Goal: Task Accomplishment & Management: Use online tool/utility

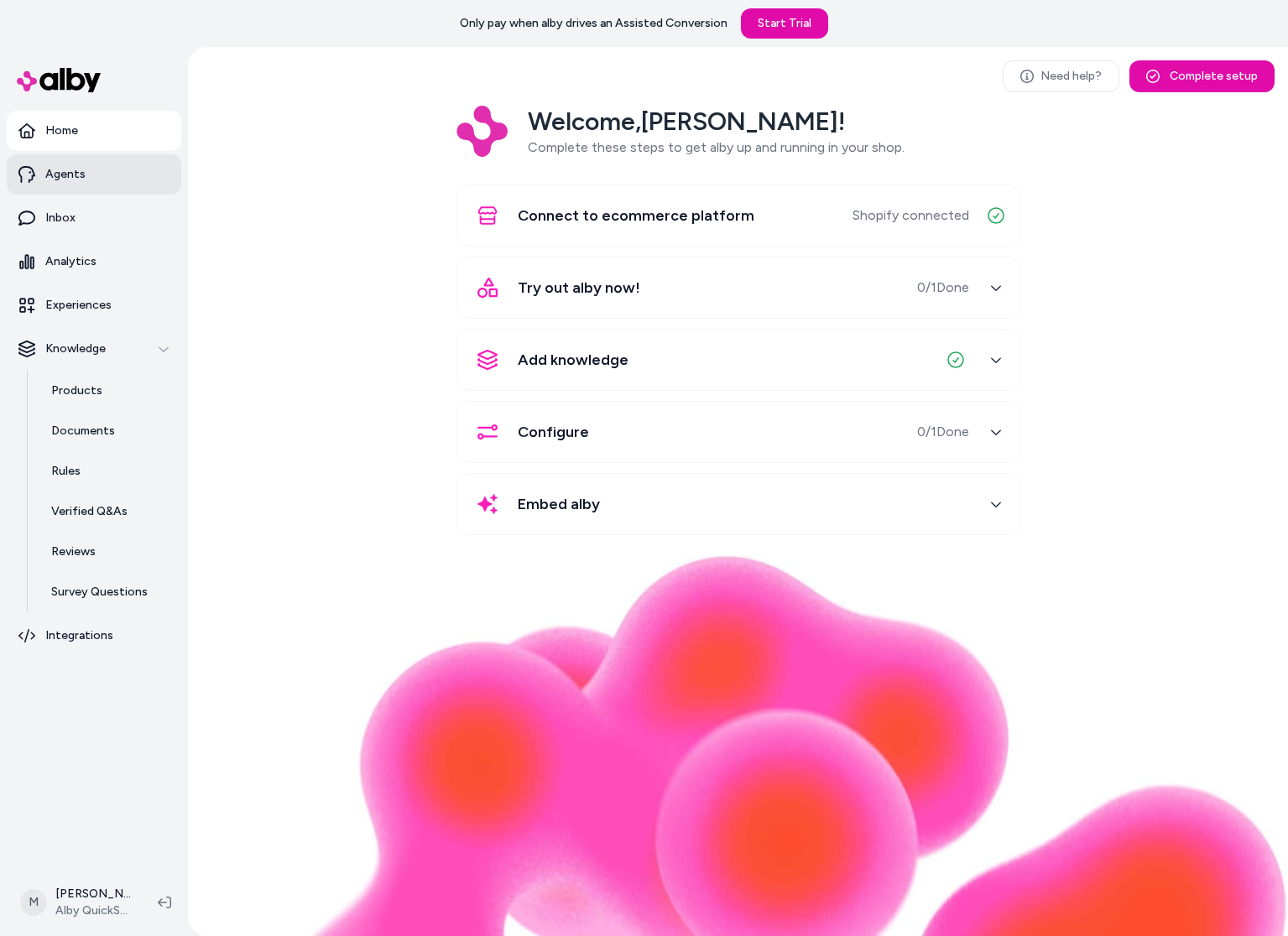
drag, startPoint x: 88, startPoint y: 178, endPoint x: 199, endPoint y: 307, distance: 170.2
click at [88, 179] on link "Agents" at bounding box center [94, 175] width 175 height 40
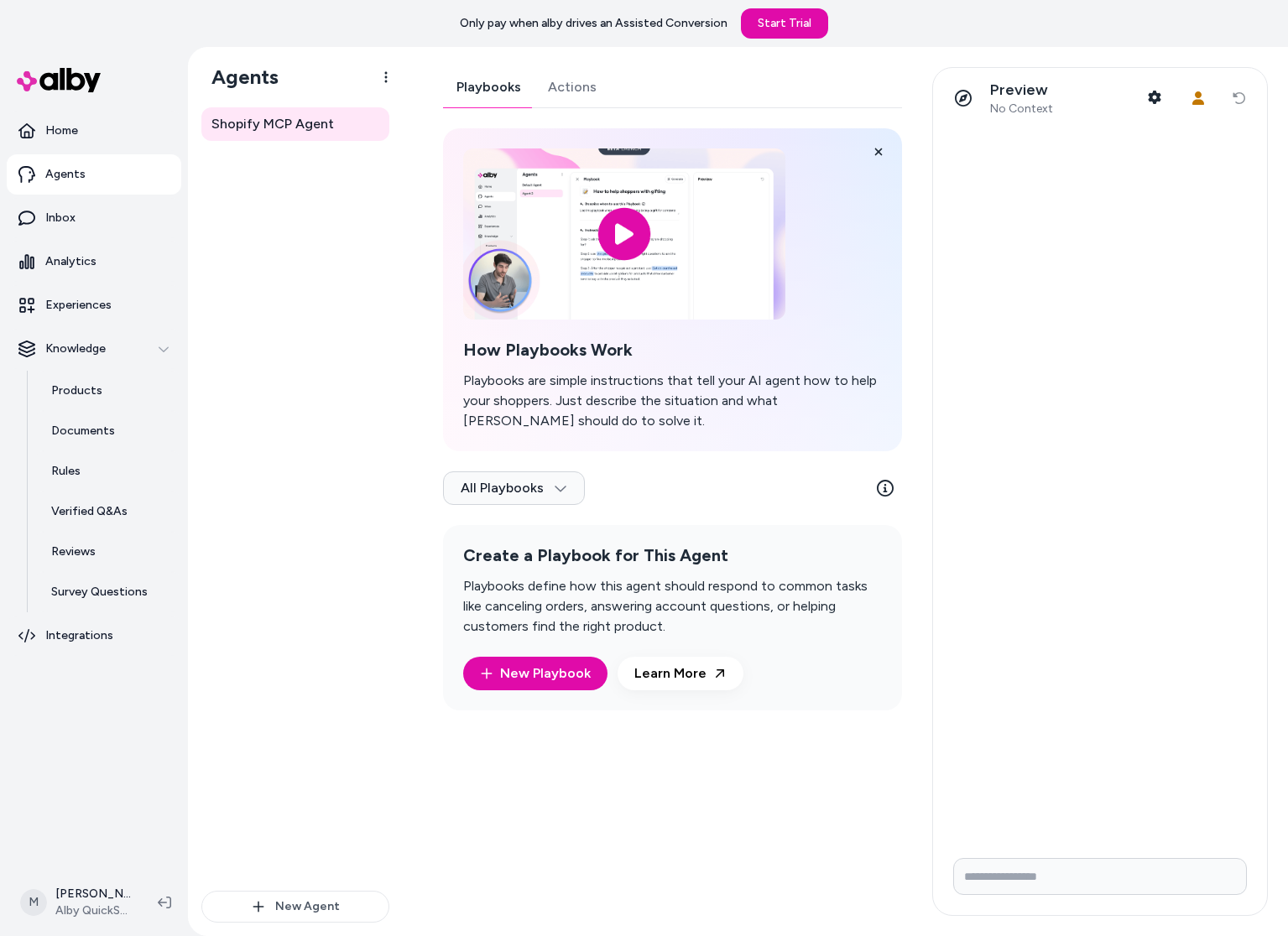
click at [602, 80] on link "Actions" at bounding box center [573, 87] width 76 height 40
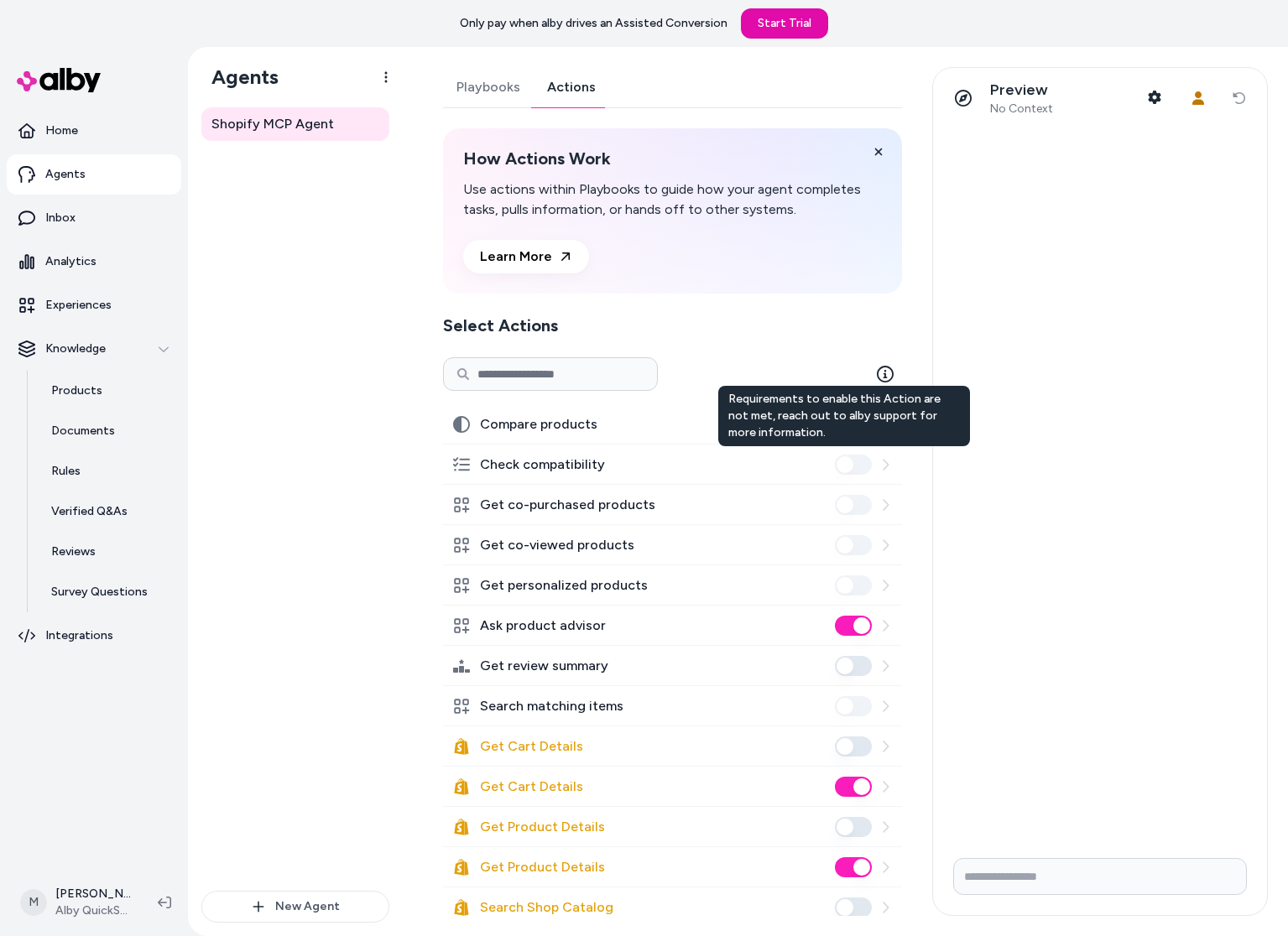
click at [879, 465] on icon at bounding box center [884, 464] width 13 height 13
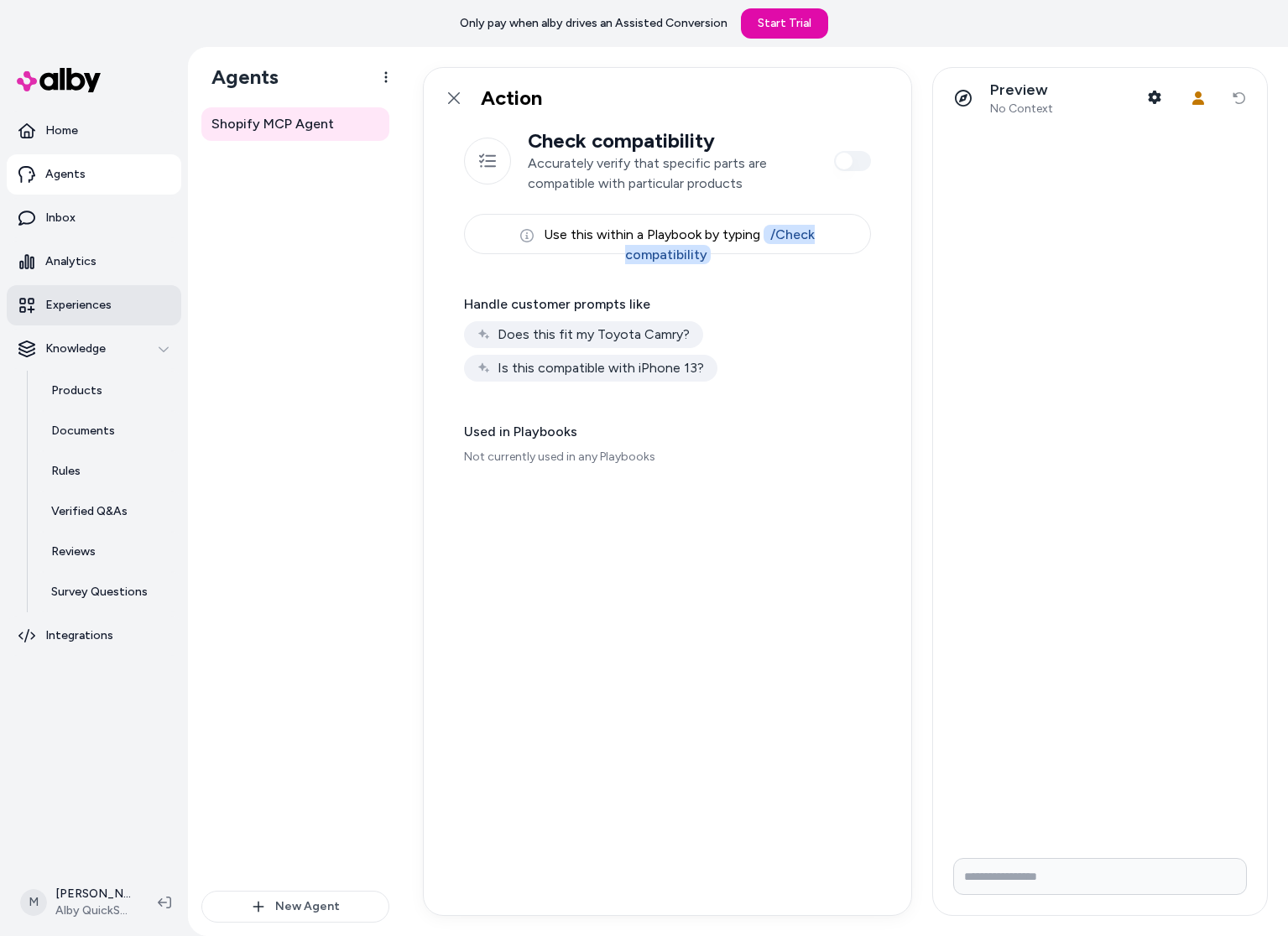
click at [113, 313] on link "Experiences" at bounding box center [94, 305] width 175 height 40
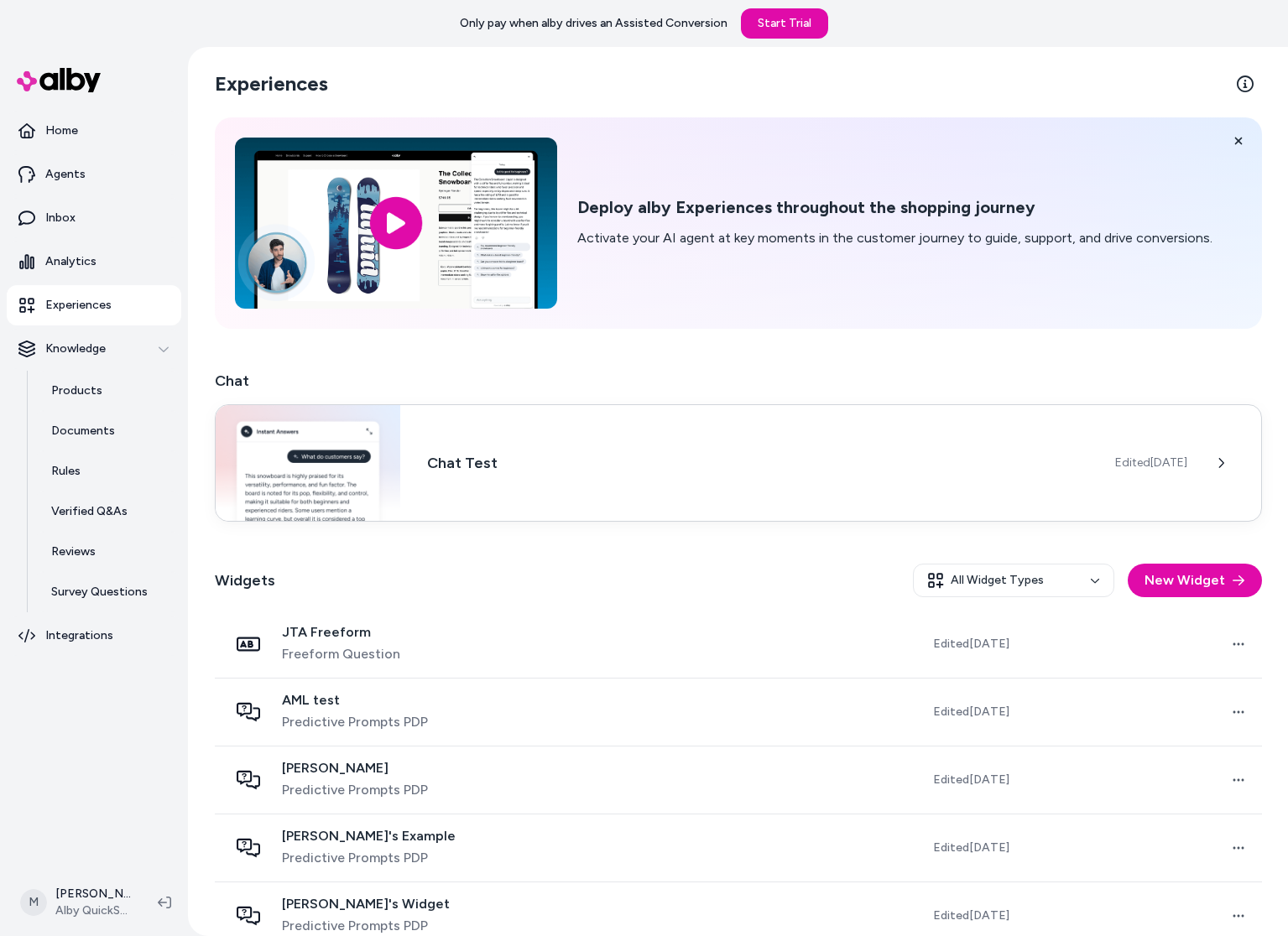
scroll to position [298, 0]
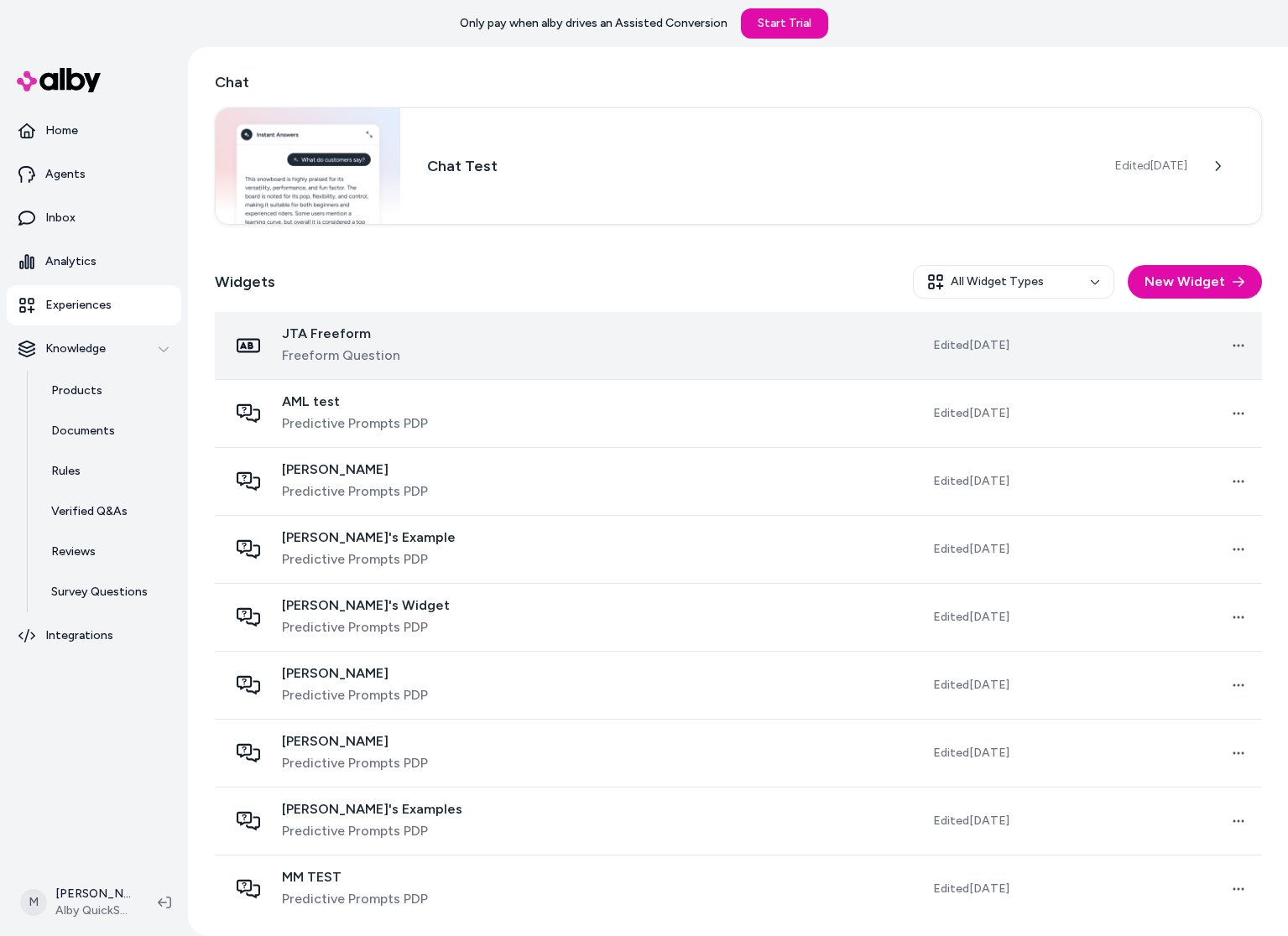
click at [933, 345] on span "Edited [DATE]" at bounding box center [971, 345] width 77 height 17
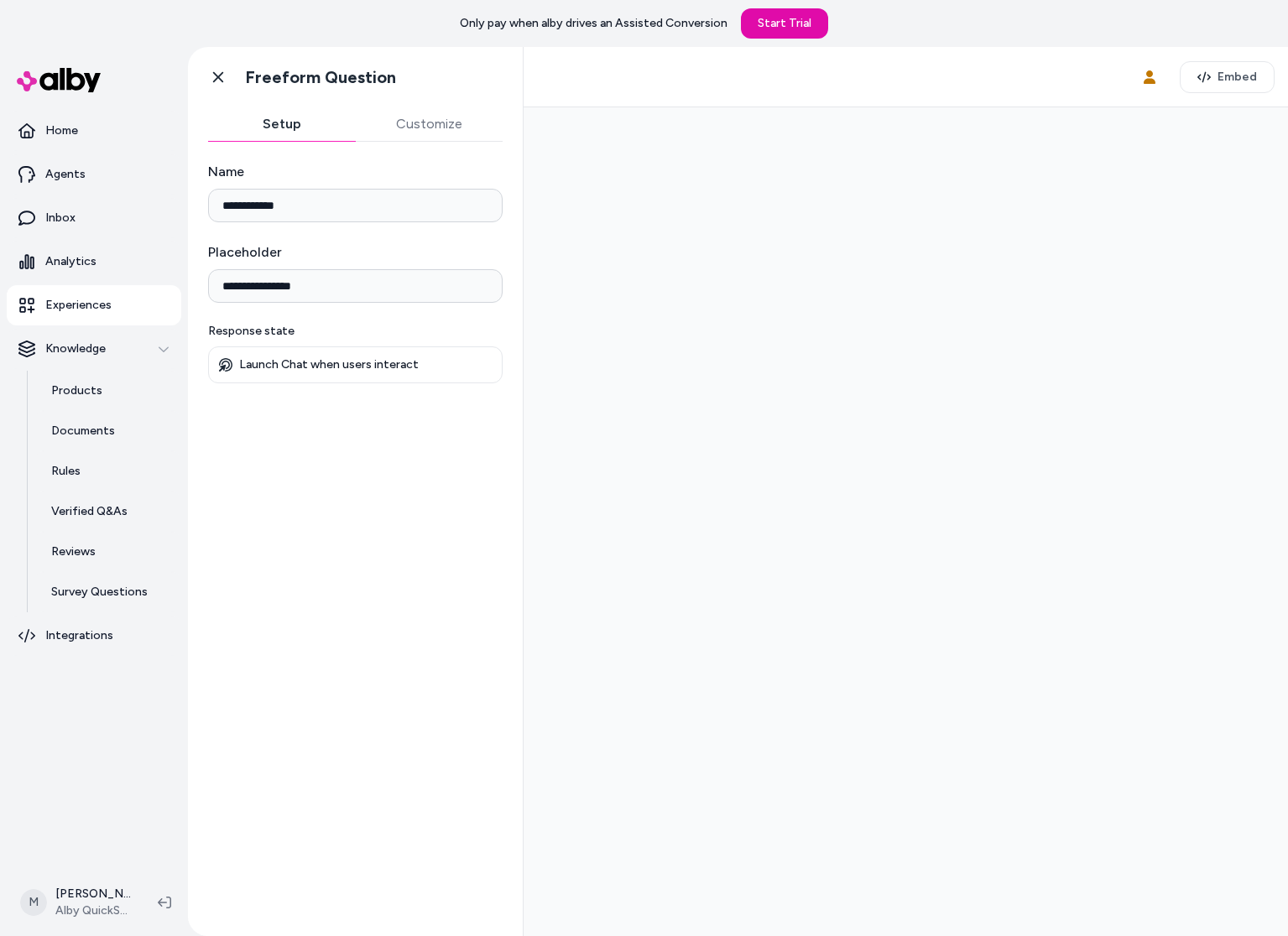
click at [423, 99] on div "Go back Freeform Question" at bounding box center [354, 77] width 334 height 61
click at [219, 80] on icon at bounding box center [218, 77] width 10 height 11
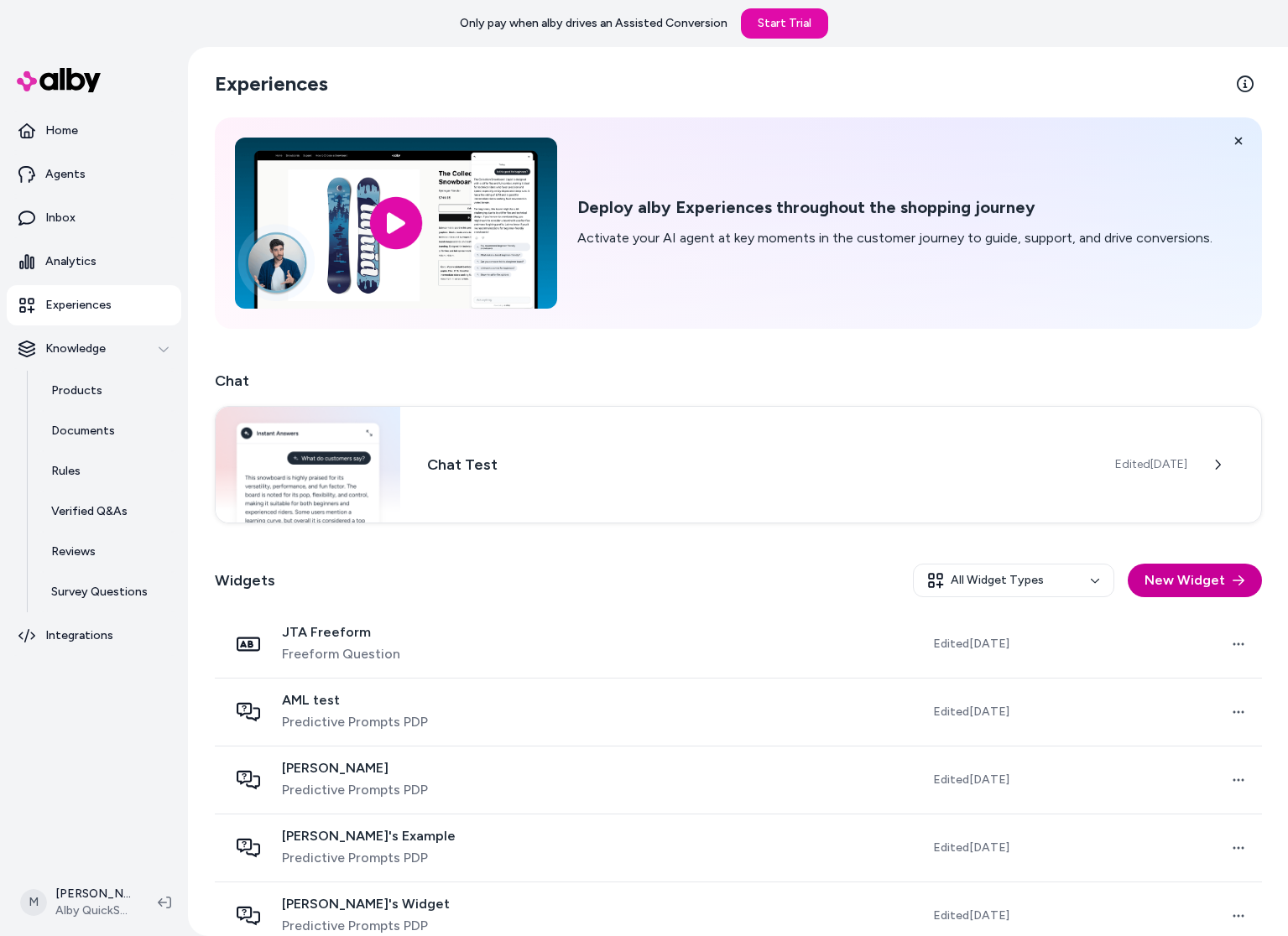
click at [1197, 575] on button "New Widget" at bounding box center [1194, 581] width 135 height 34
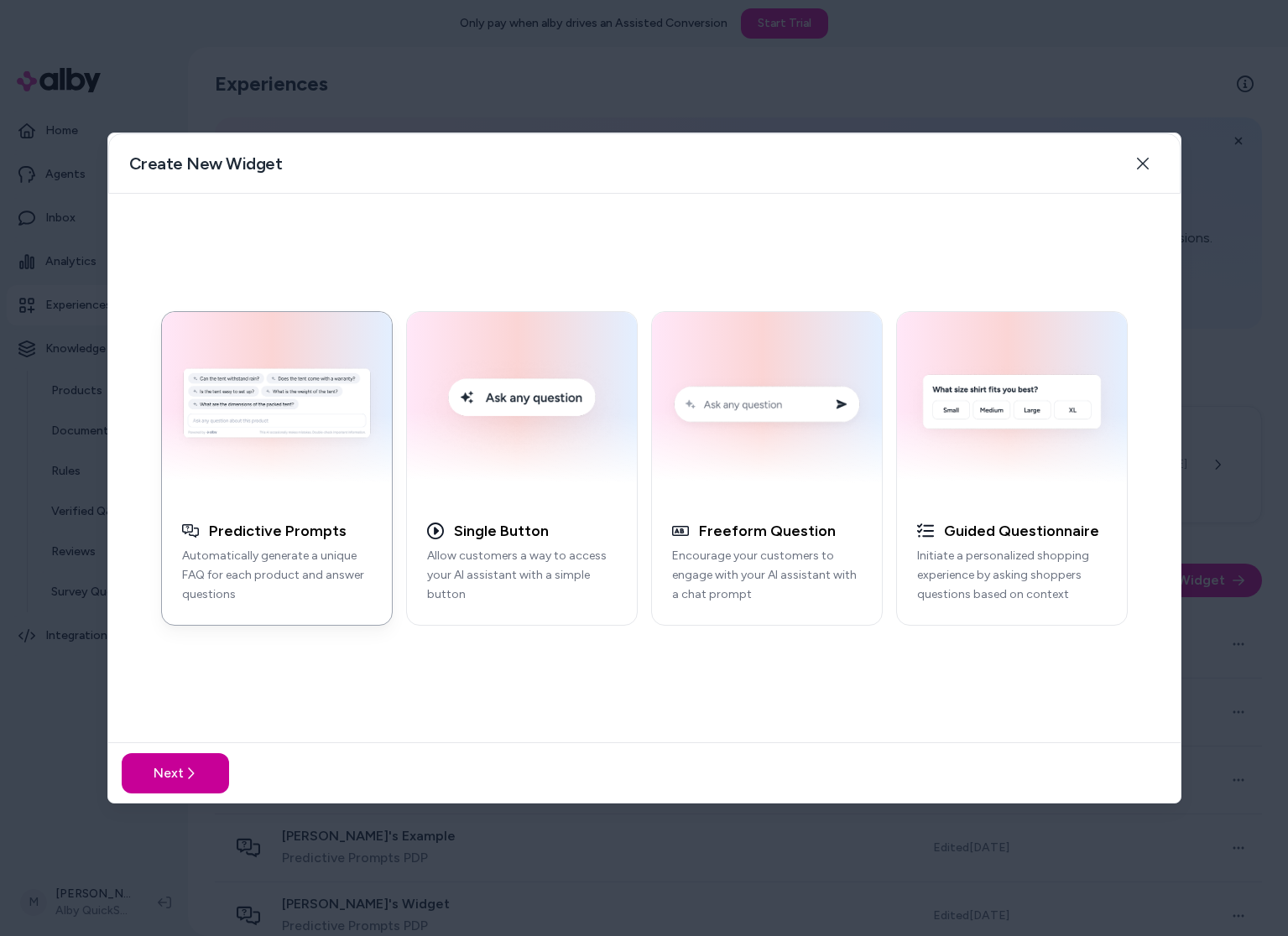
click at [201, 782] on button "Next" at bounding box center [176, 773] width 108 height 40
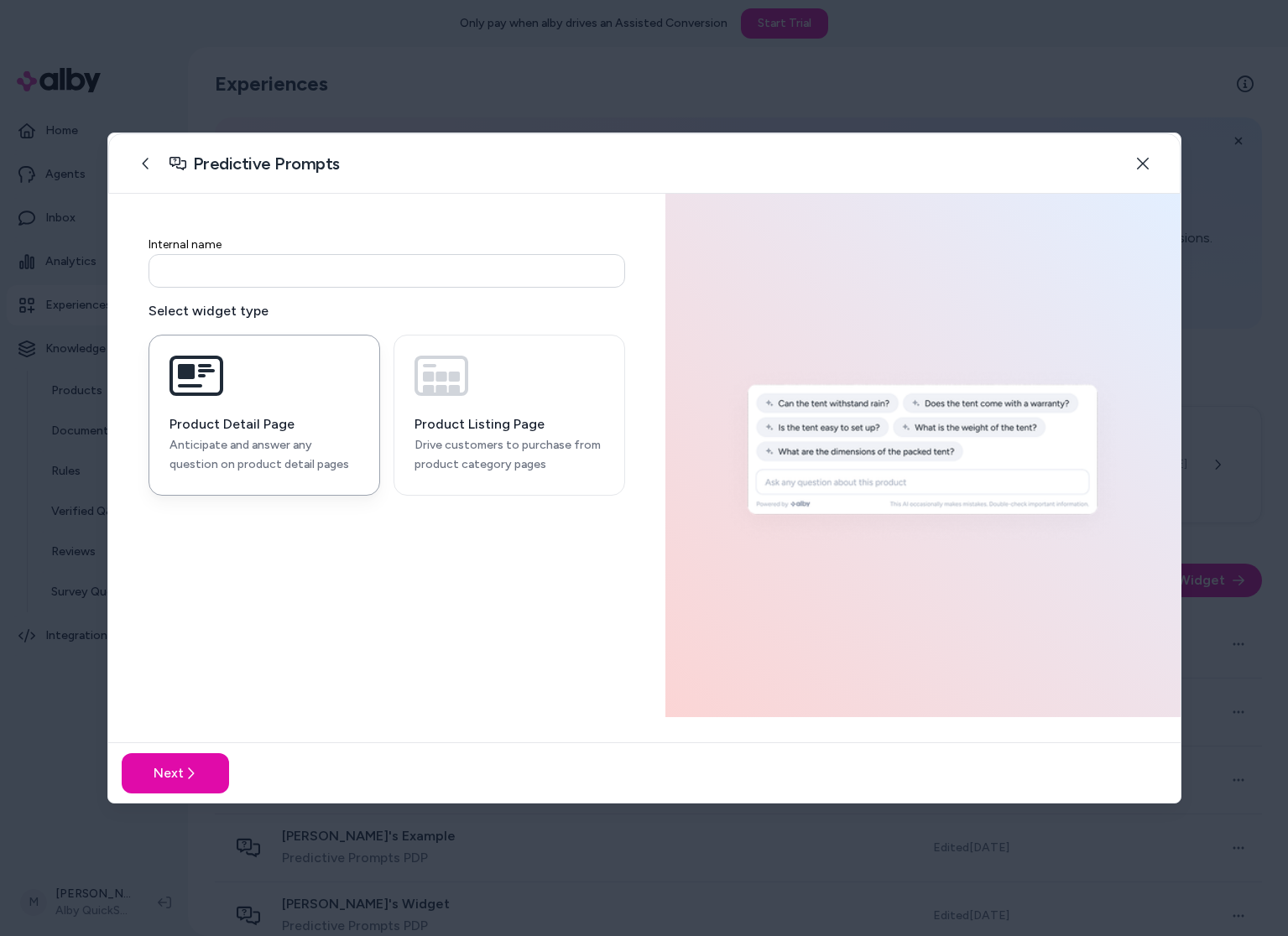
click at [209, 280] on input at bounding box center [387, 271] width 477 height 34
click at [178, 790] on button "Next" at bounding box center [176, 773] width 108 height 40
click at [287, 270] on input "****" at bounding box center [387, 271] width 477 height 34
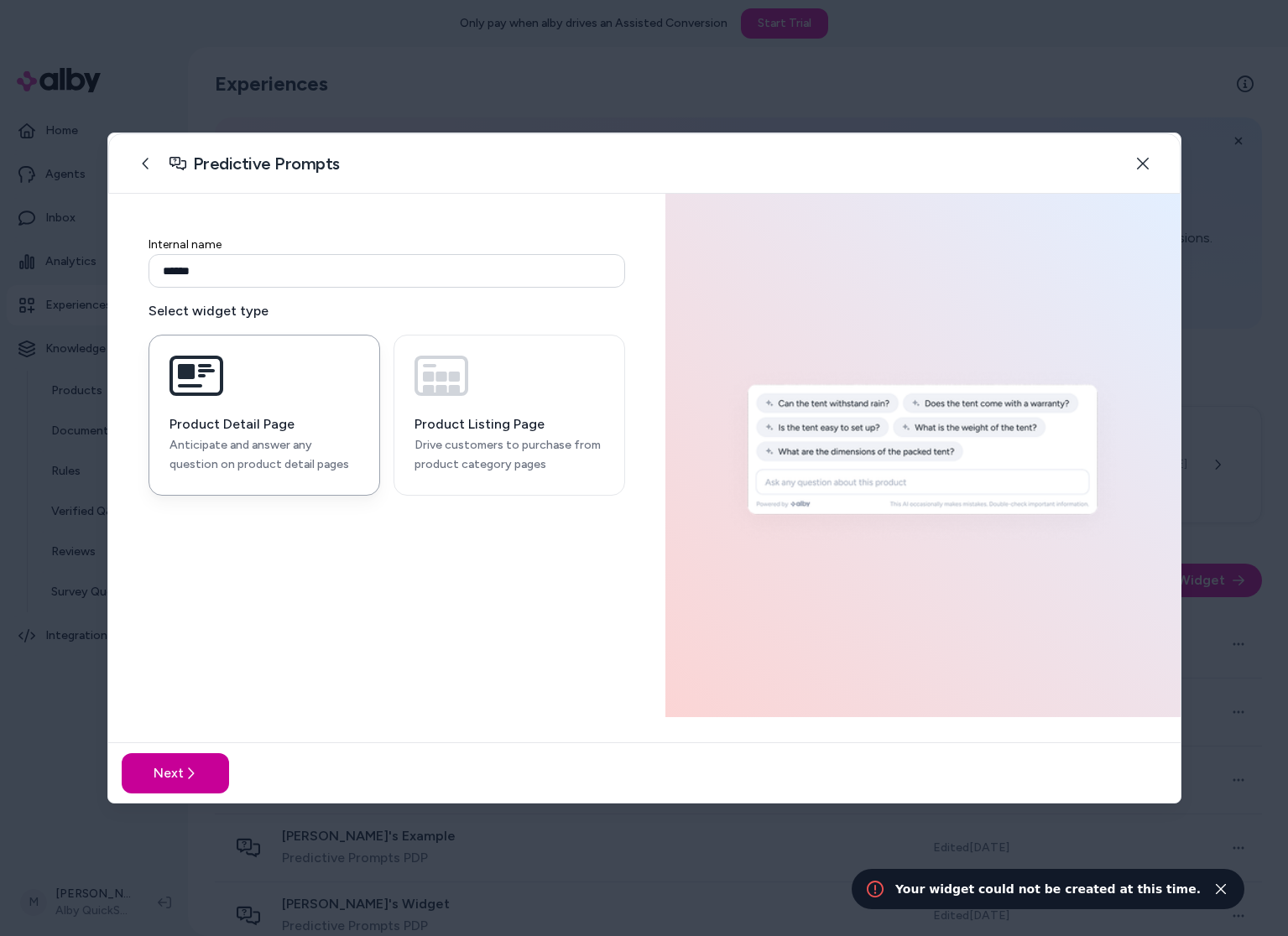
type input "******"
click at [172, 791] on div "Next" at bounding box center [644, 772] width 1072 height 61
click at [176, 780] on button "Next" at bounding box center [176, 773] width 108 height 40
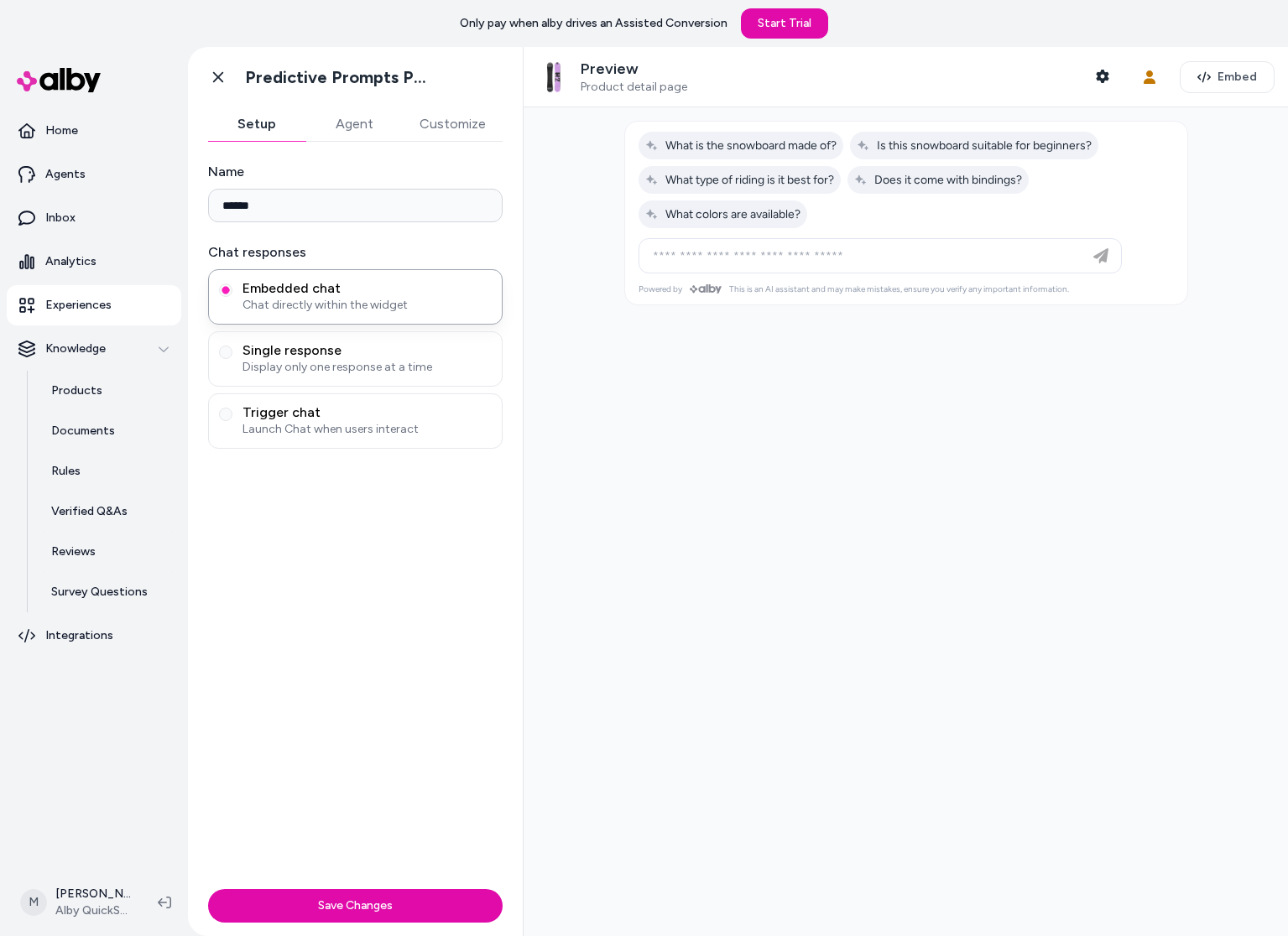
click at [355, 131] on button "Agent" at bounding box center [354, 125] width 98 height 34
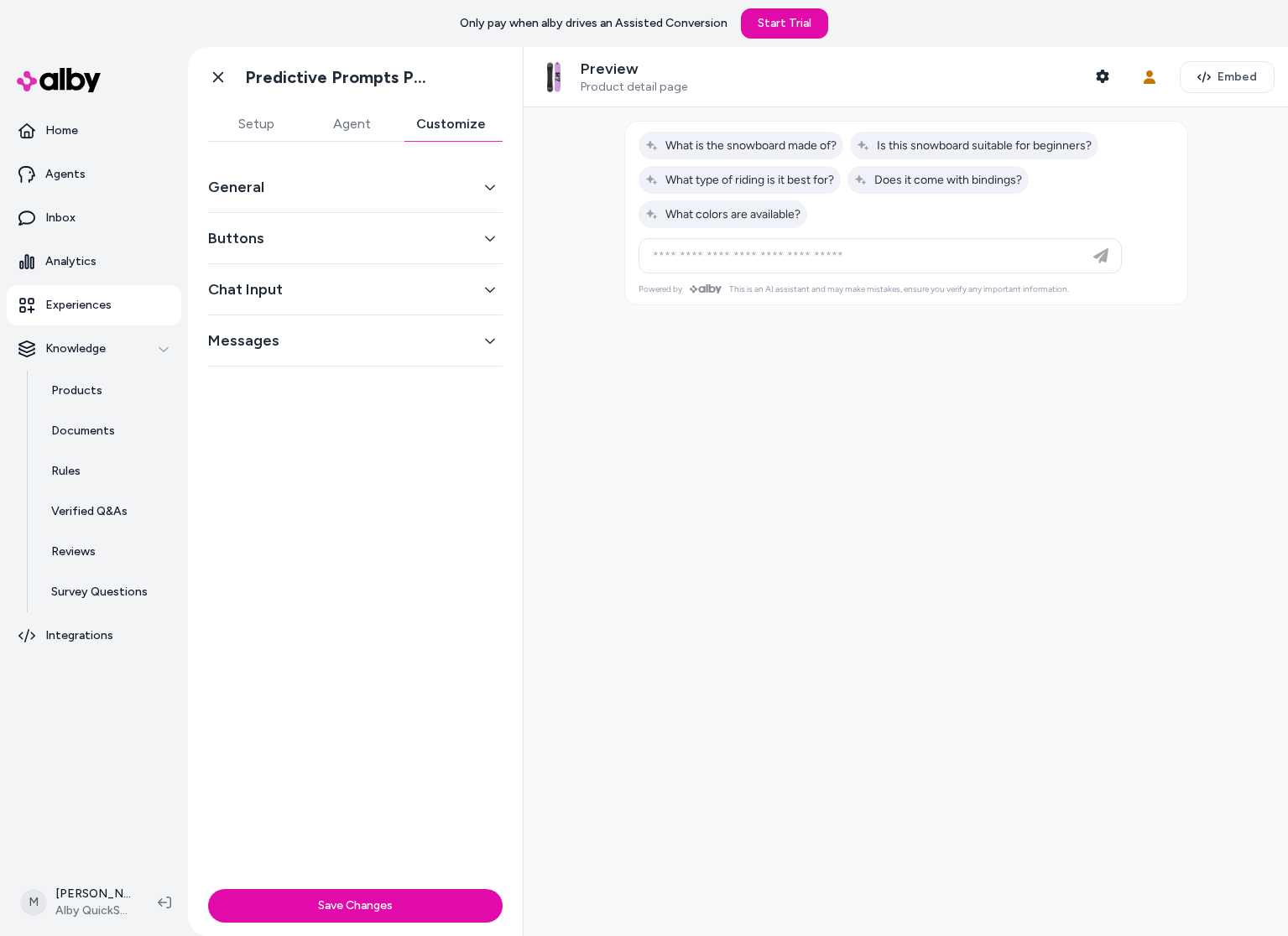
click at [421, 124] on button "Customize" at bounding box center [450, 125] width 103 height 34
click at [371, 125] on button "Agent" at bounding box center [351, 125] width 96 height 34
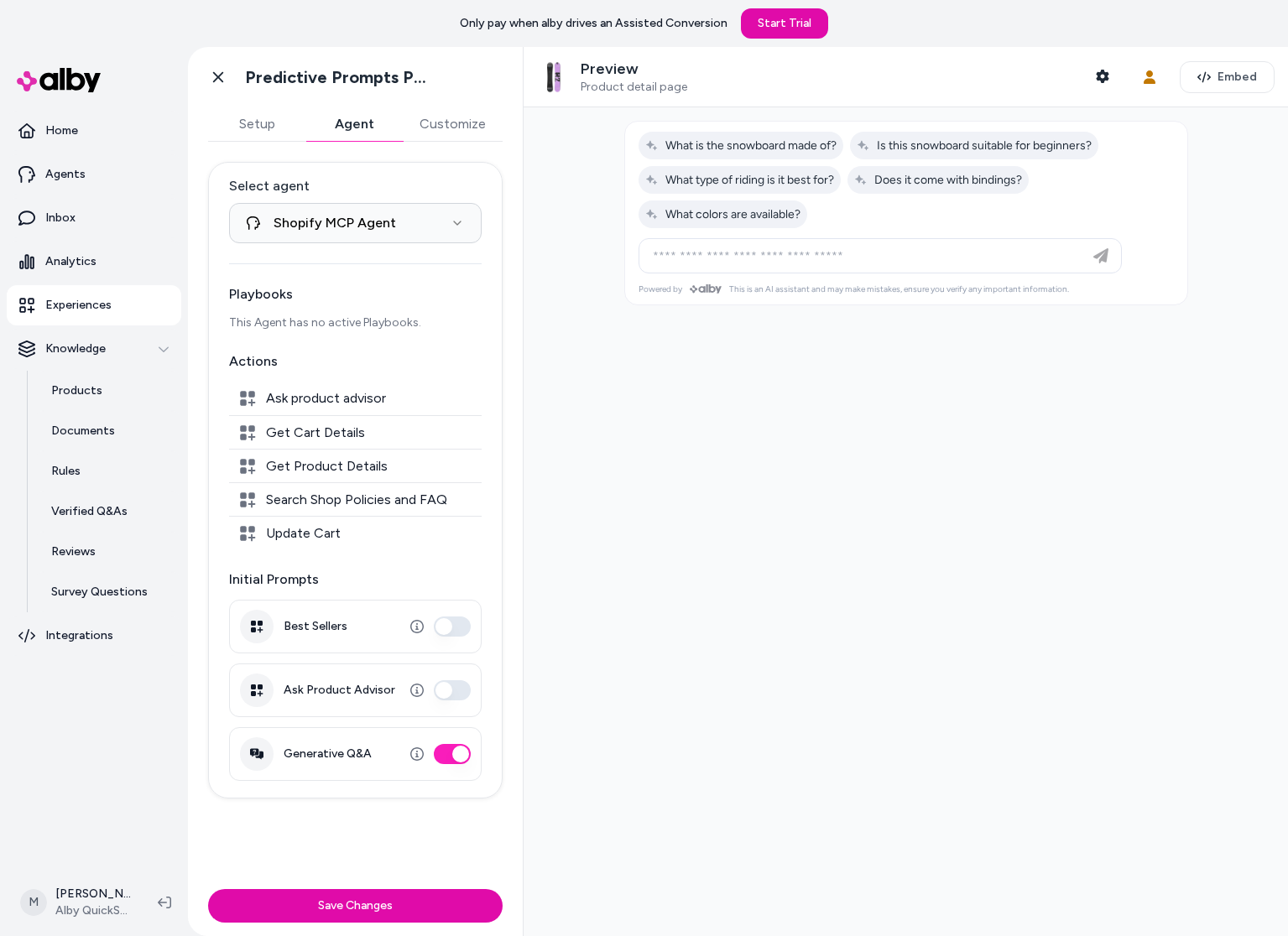
click at [623, 771] on div at bounding box center [906, 522] width 764 height 829
click at [926, 435] on div at bounding box center [906, 522] width 764 height 829
